Goal: Task Accomplishment & Management: Use online tool/utility

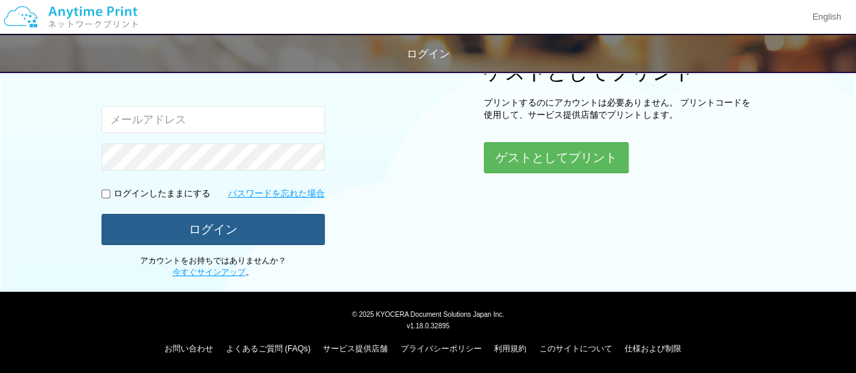
type input "[EMAIL_ADDRESS][DOMAIN_NAME]"
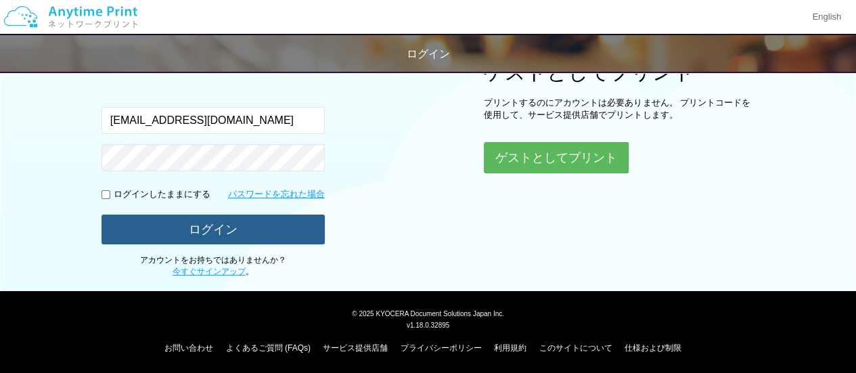
click at [256, 237] on button "ログイン" at bounding box center [212, 229] width 223 height 30
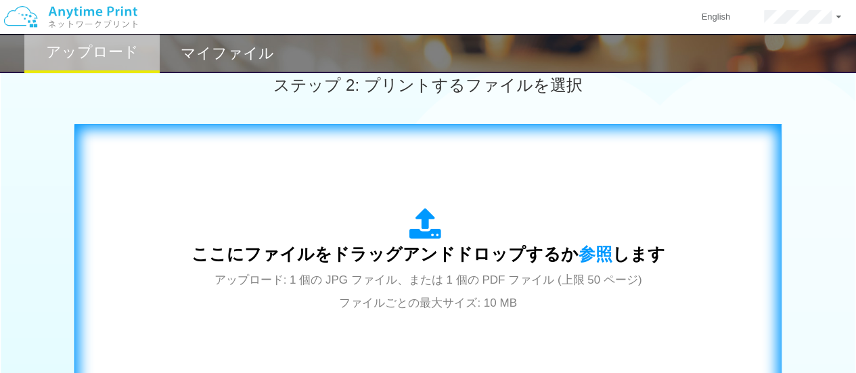
scroll to position [463, 0]
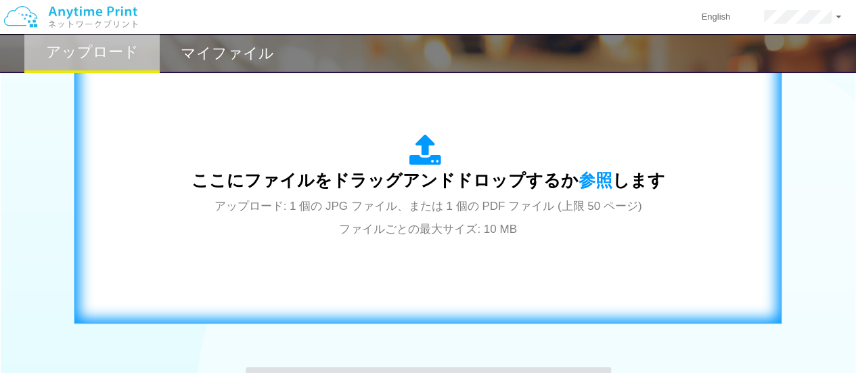
click at [556, 183] on span "ここにファイルをドラッグアンドドロップするか 参照 します" at bounding box center [427, 179] width 473 height 19
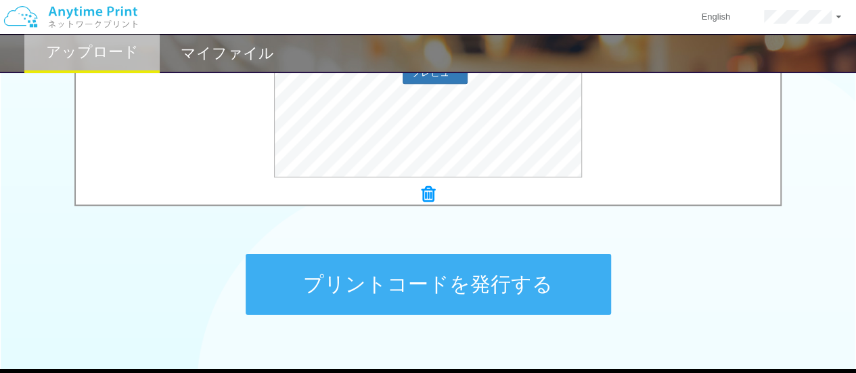
scroll to position [599, 0]
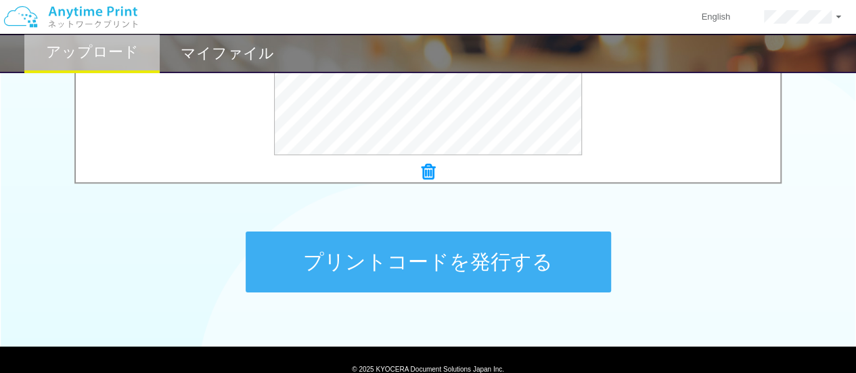
click at [551, 264] on button "プリントコードを発行する" at bounding box center [428, 261] width 365 height 61
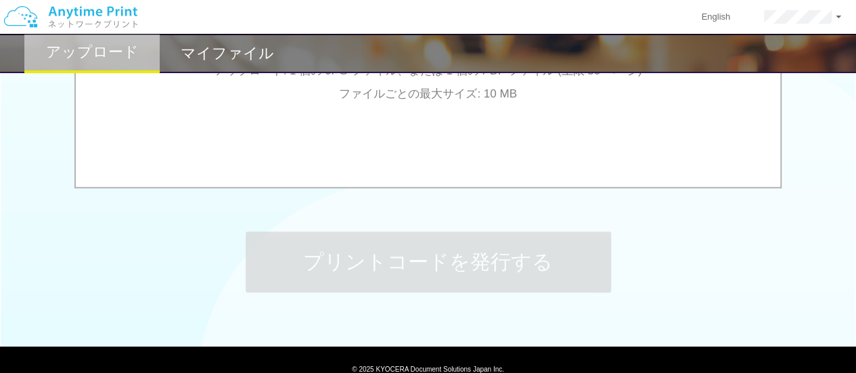
scroll to position [0, 0]
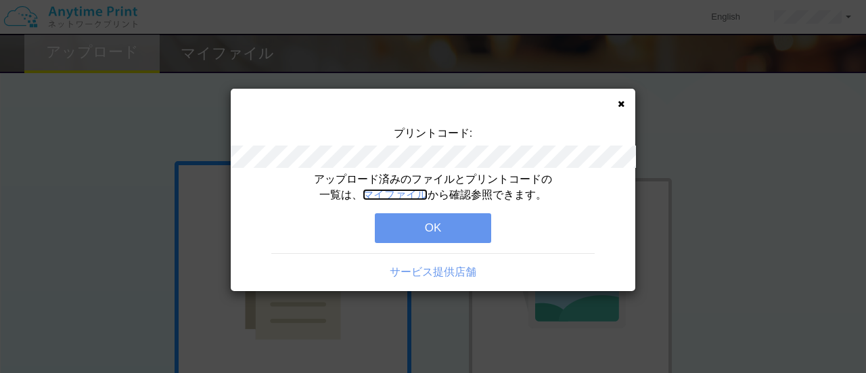
click at [387, 195] on link "マイファイル" at bounding box center [395, 194] width 65 height 11
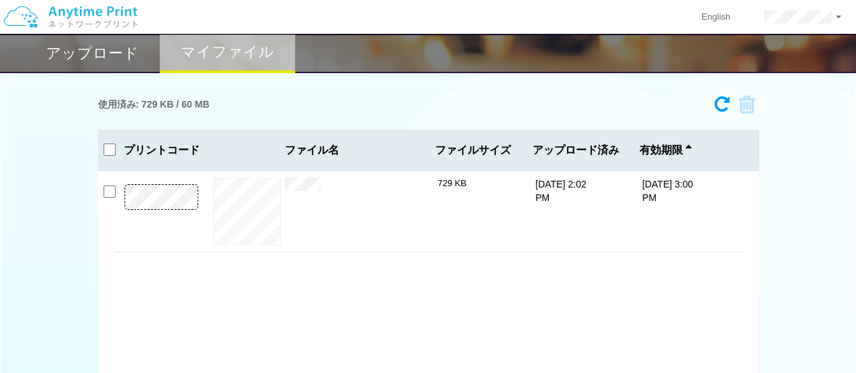
click at [276, 183] on div "プレビュー × td19.pdf 729 KB [DATE] 2:02 PM [DATE] 3:00 PM" at bounding box center [428, 210] width 628 height 81
drag, startPoint x: 635, startPoint y: 178, endPoint x: 669, endPoint y: 209, distance: 46.0
click at [671, 204] on p "[DATE] 3:00 PM" at bounding box center [667, 190] width 51 height 27
copy p "[DATE] 3:00 PM"
